Goal: Transaction & Acquisition: Download file/media

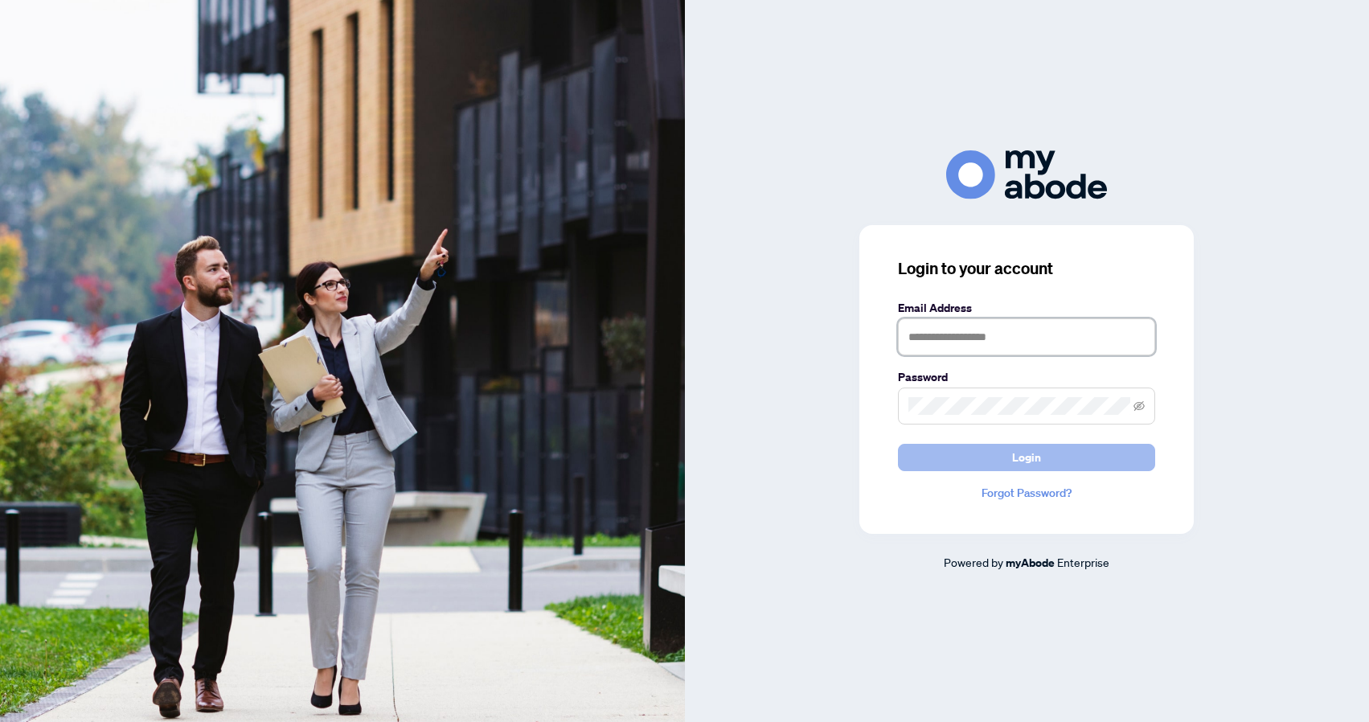
type input "**********"
click at [1075, 458] on button "Login" at bounding box center [1026, 457] width 257 height 27
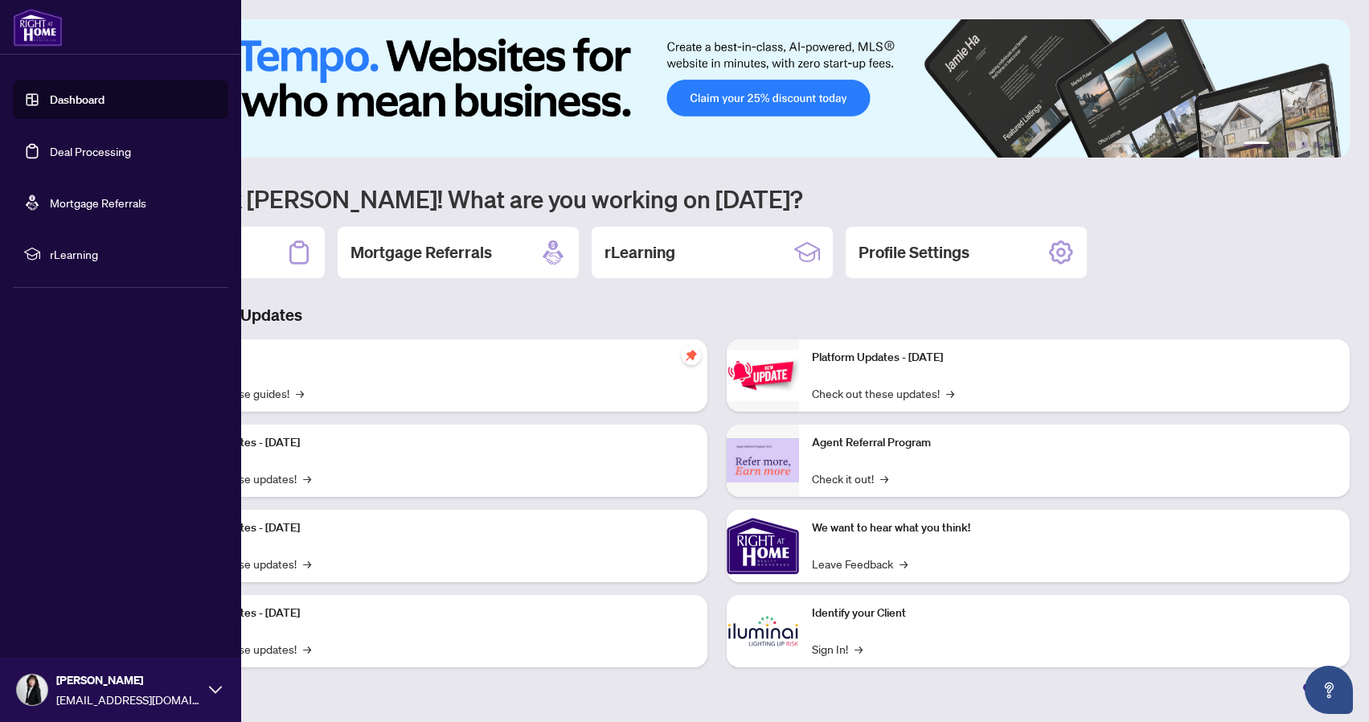
click at [102, 153] on link "Deal Processing" at bounding box center [90, 151] width 81 height 14
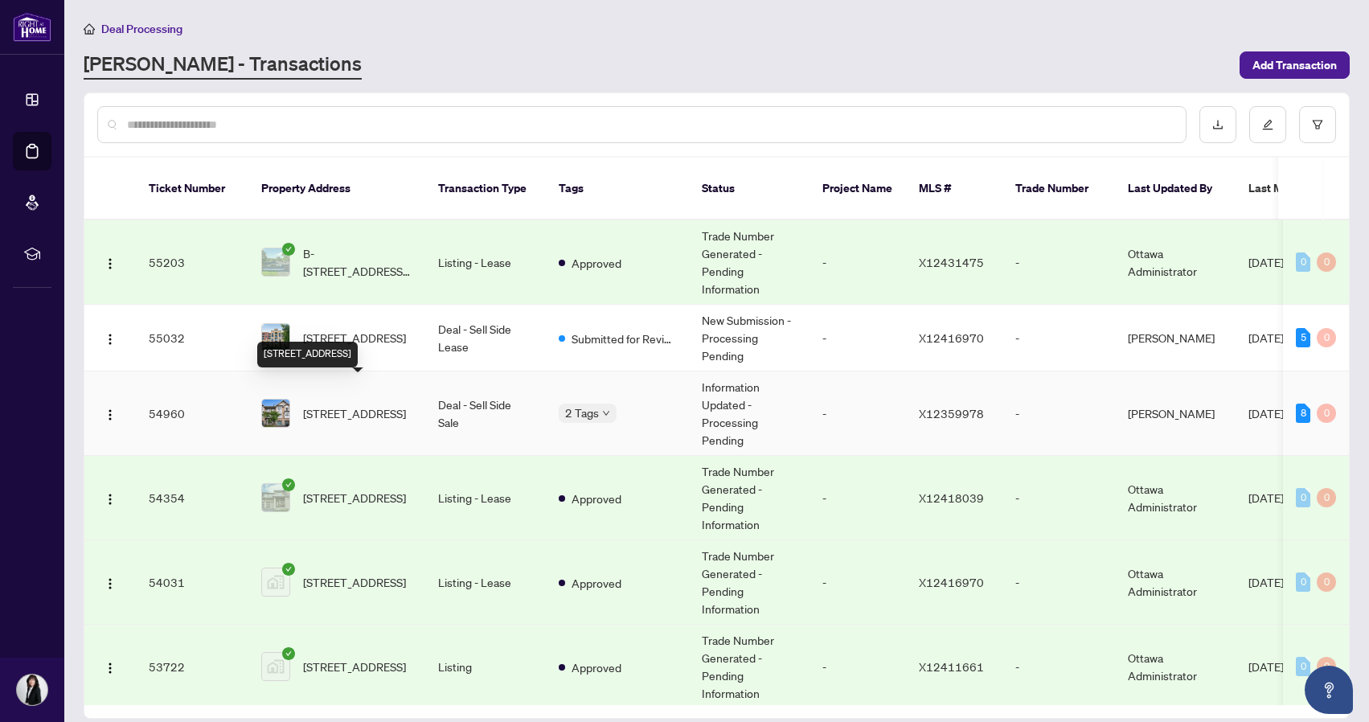
click at [346, 404] on span "[STREET_ADDRESS]" at bounding box center [354, 413] width 103 height 18
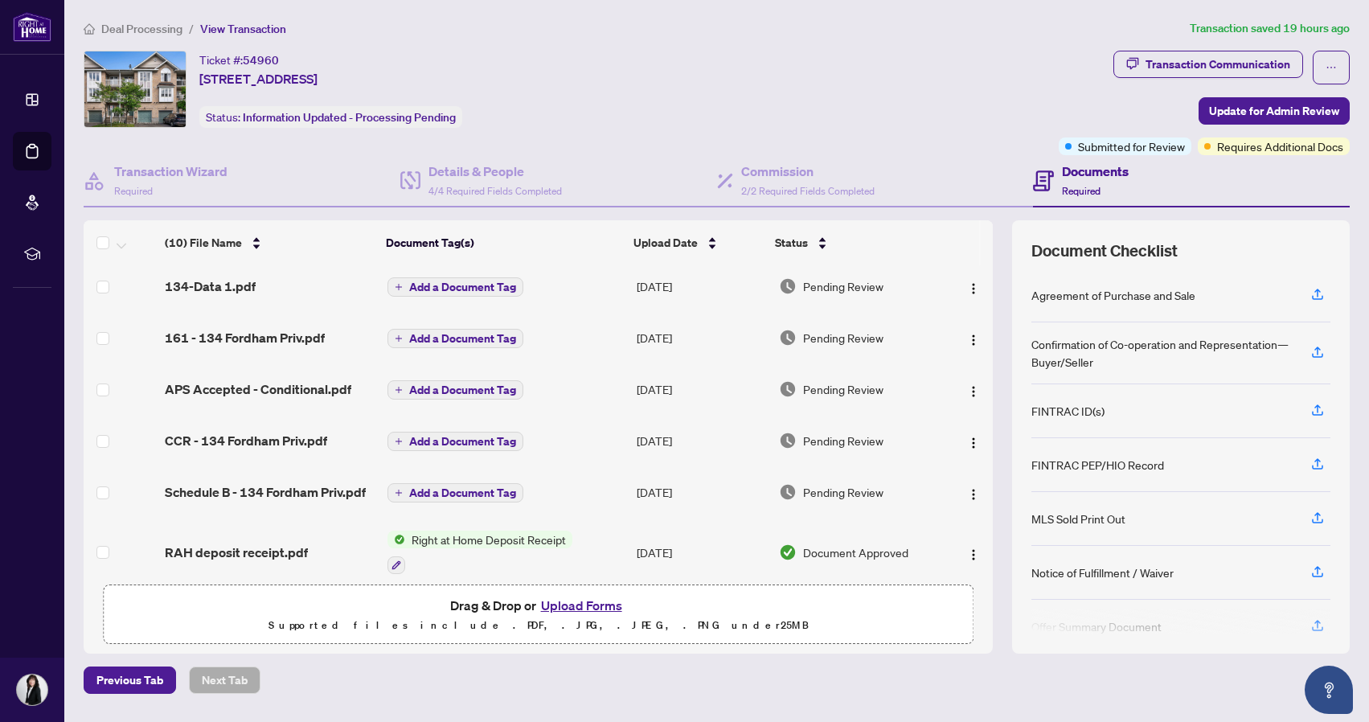
scroll to position [252, 0]
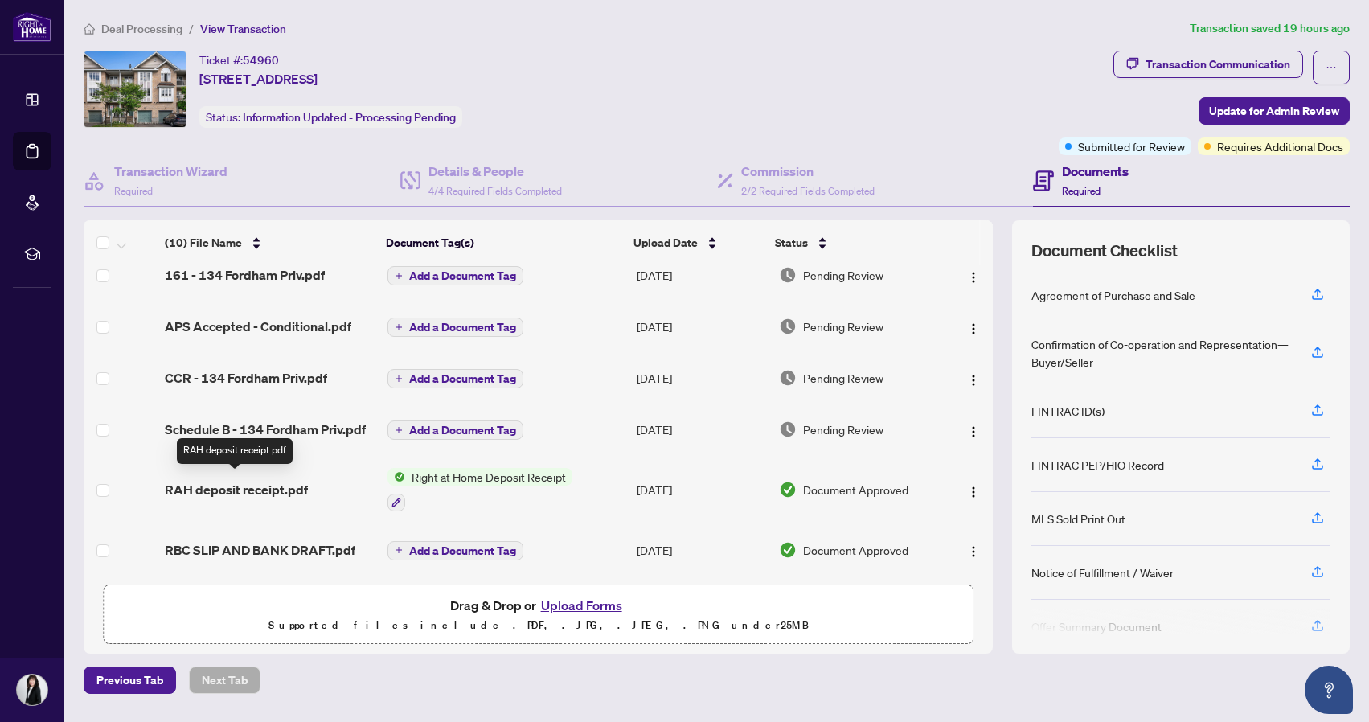
click at [223, 484] on span "RAH deposit receipt.pdf" at bounding box center [236, 489] width 143 height 19
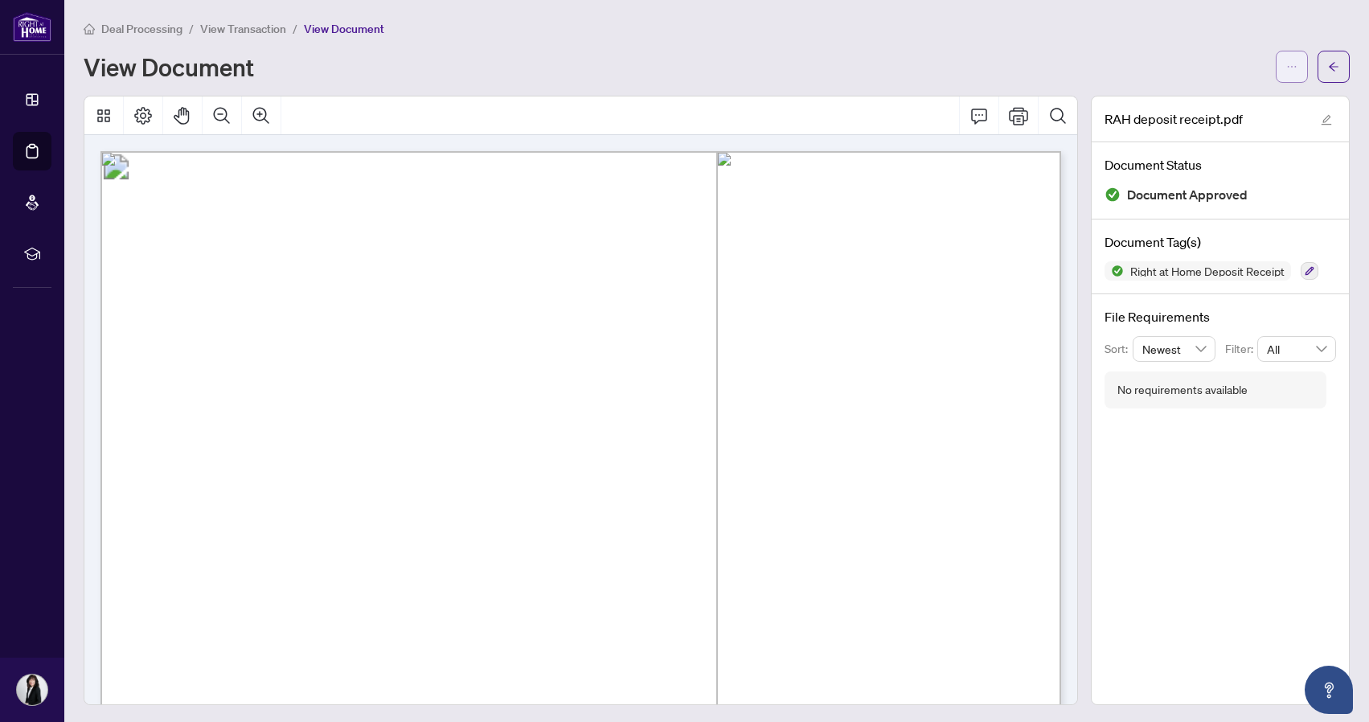
click at [1289, 72] on icon "ellipsis" at bounding box center [1291, 66] width 11 height 11
click at [1195, 104] on span "Download" at bounding box center [1234, 101] width 122 height 18
click at [903, 58] on div "View Document" at bounding box center [675, 65] width 1182 height 26
